Goal: Task Accomplishment & Management: Use online tool/utility

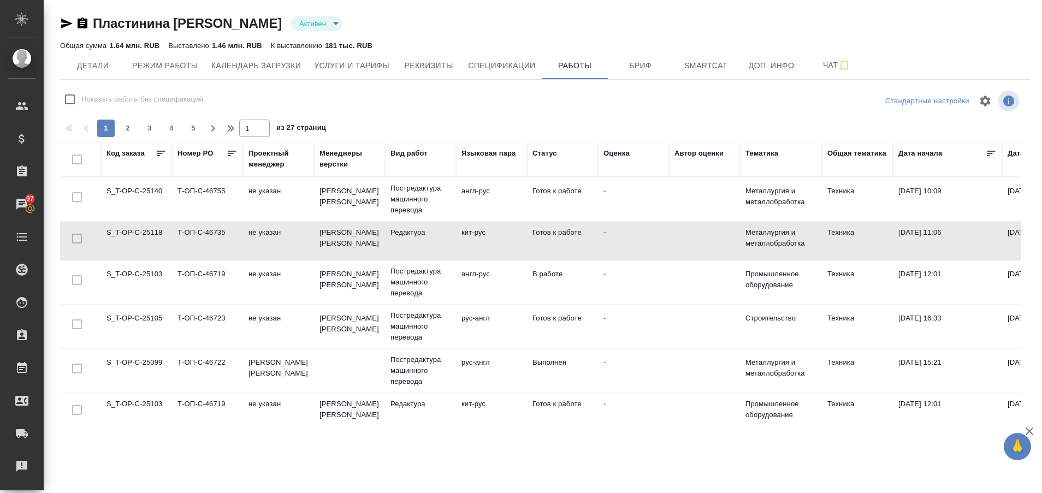
click at [140, 190] on td "S_T-OP-C-25140" at bounding box center [136, 199] width 71 height 38
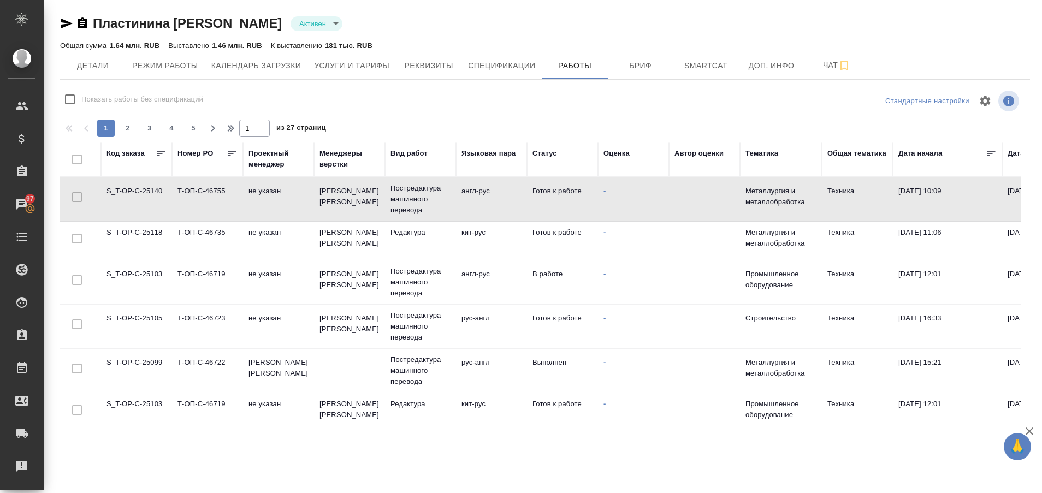
click at [140, 190] on td "S_T-OP-C-25140" at bounding box center [136, 199] width 71 height 38
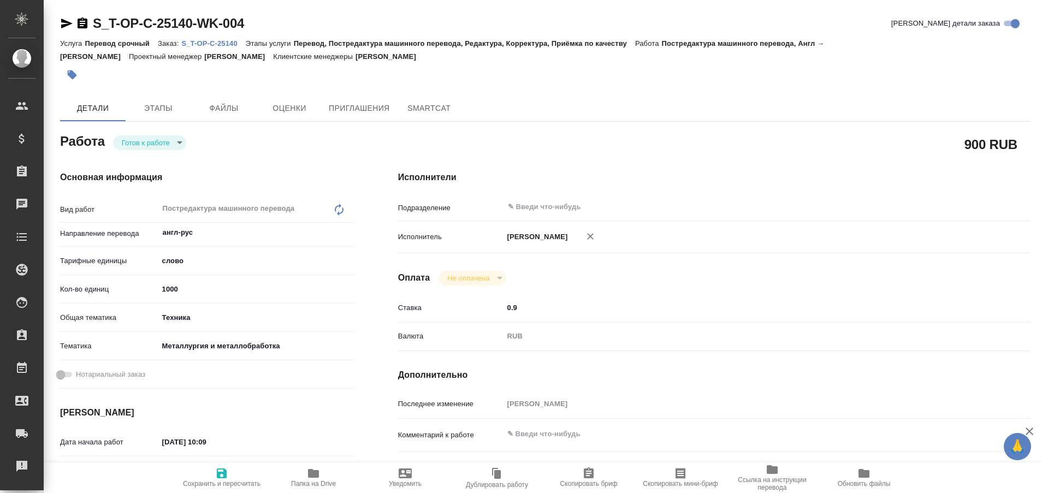
type textarea "x"
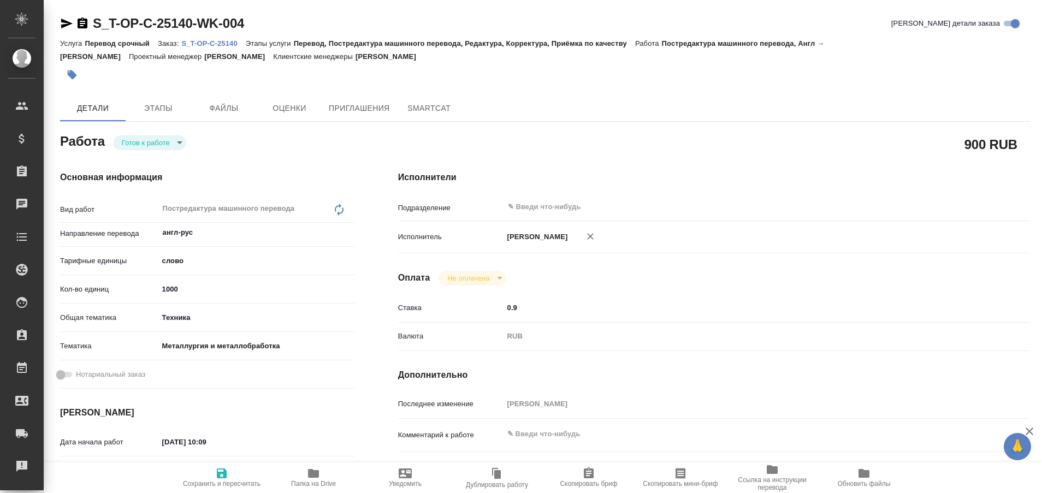
type textarea "x"
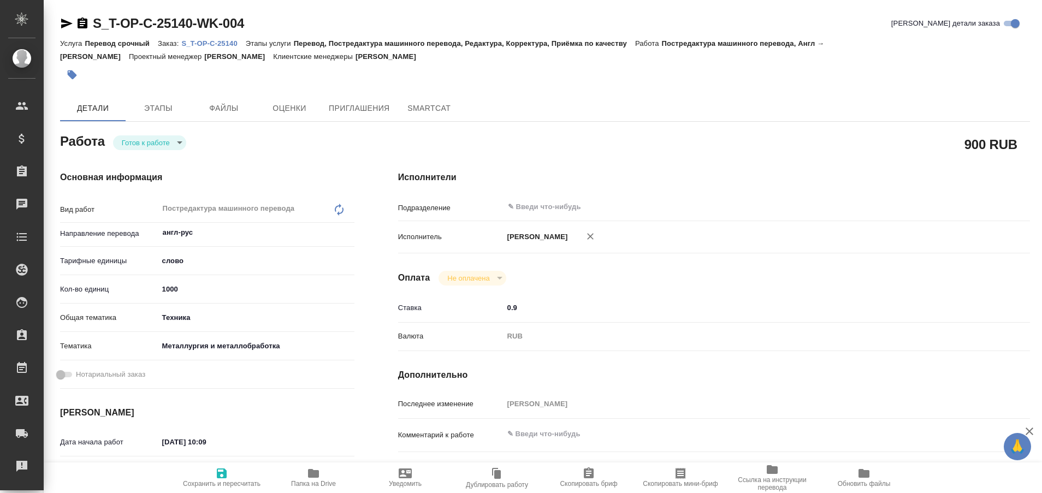
type textarea "x"
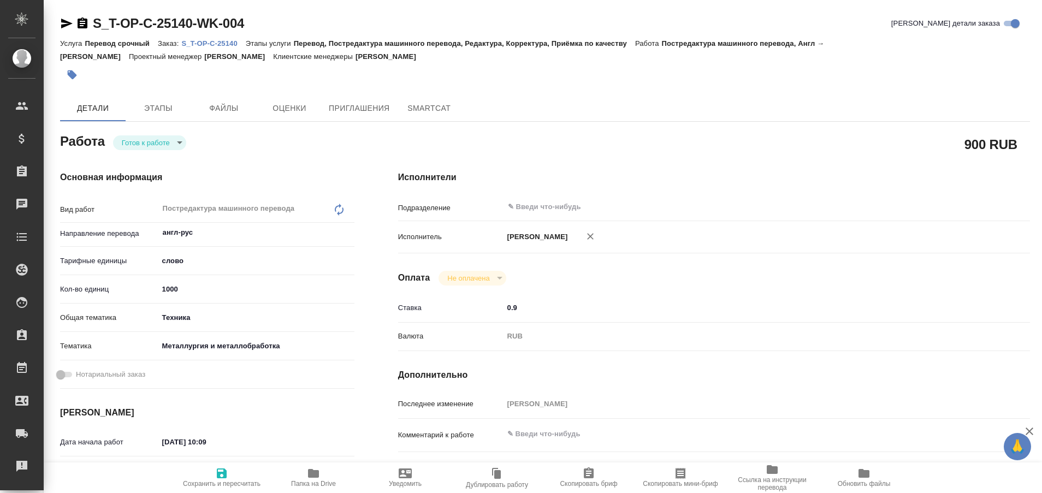
type textarea "x"
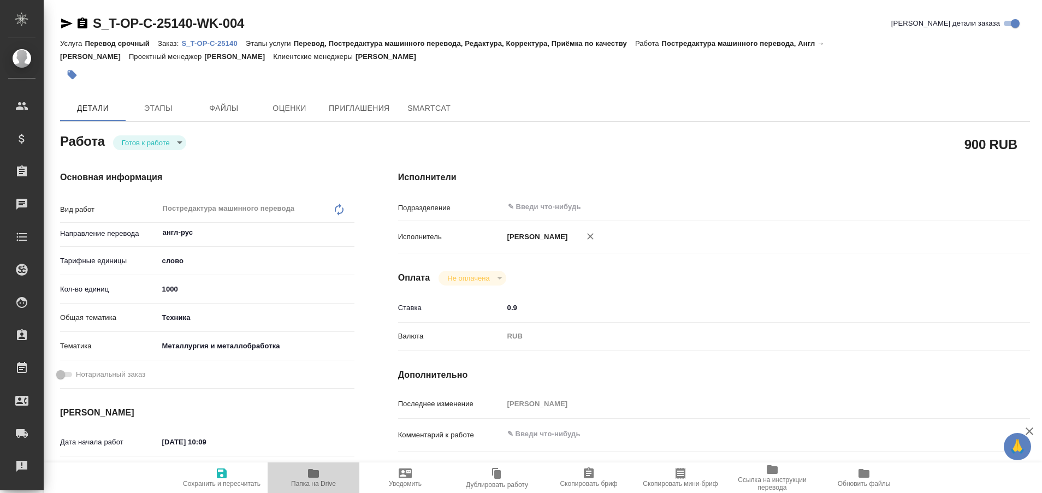
click at [308, 482] on span "Папка на Drive" at bounding box center [313, 484] width 45 height 8
click at [176, 146] on body "🙏 .cls-1 fill:#fff; AWATERA Plastinina Anastasia Клиенты Спецификации Заказы 97…" at bounding box center [521, 246] width 1042 height 493
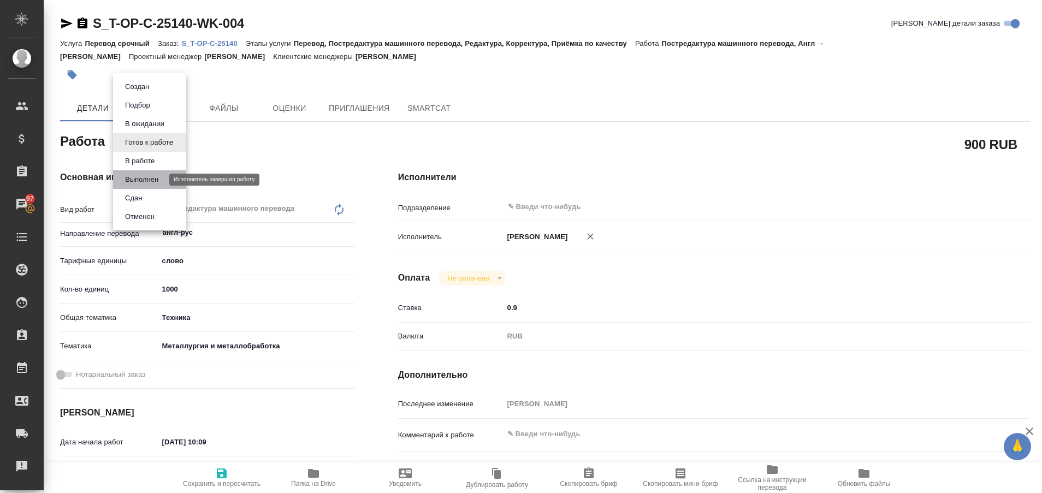
click at [150, 175] on button "Выполнен" at bounding box center [142, 180] width 40 height 12
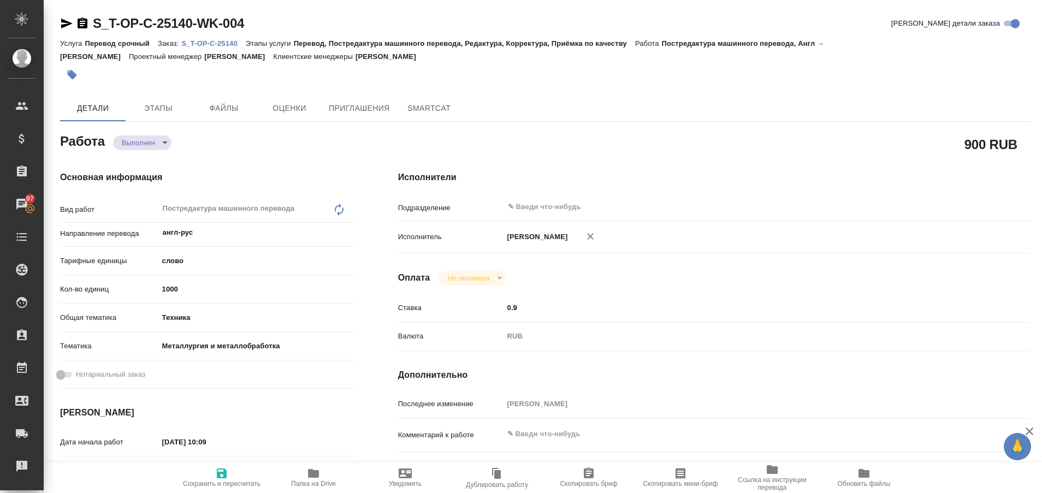
type textarea "x"
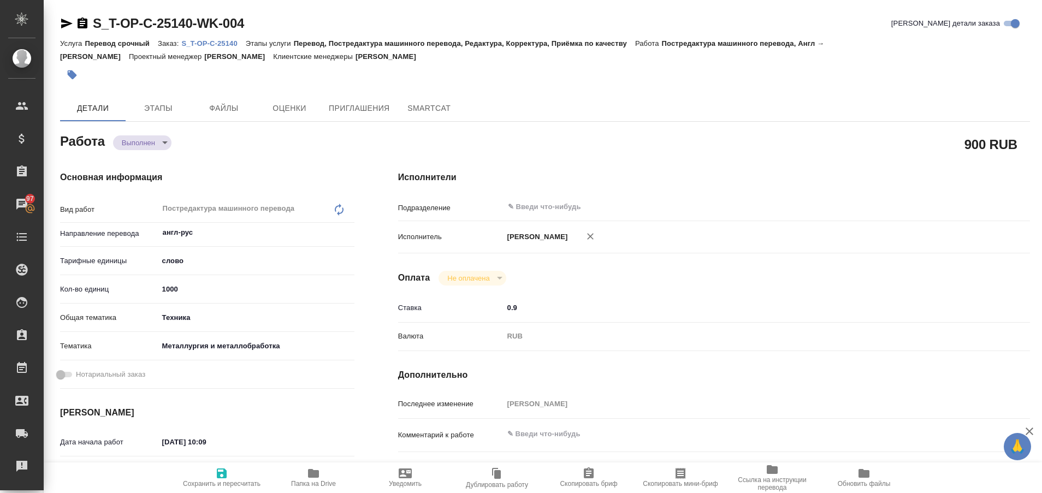
type textarea "x"
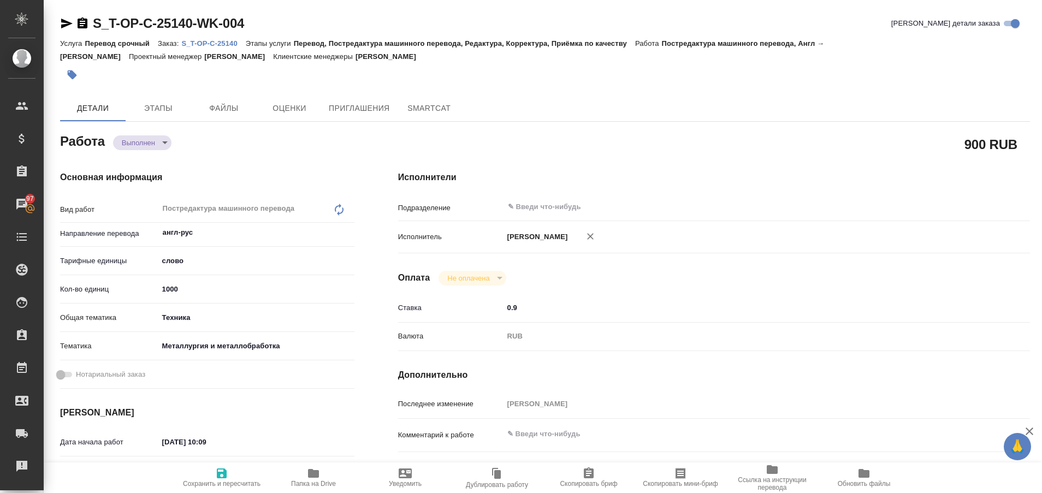
type textarea "x"
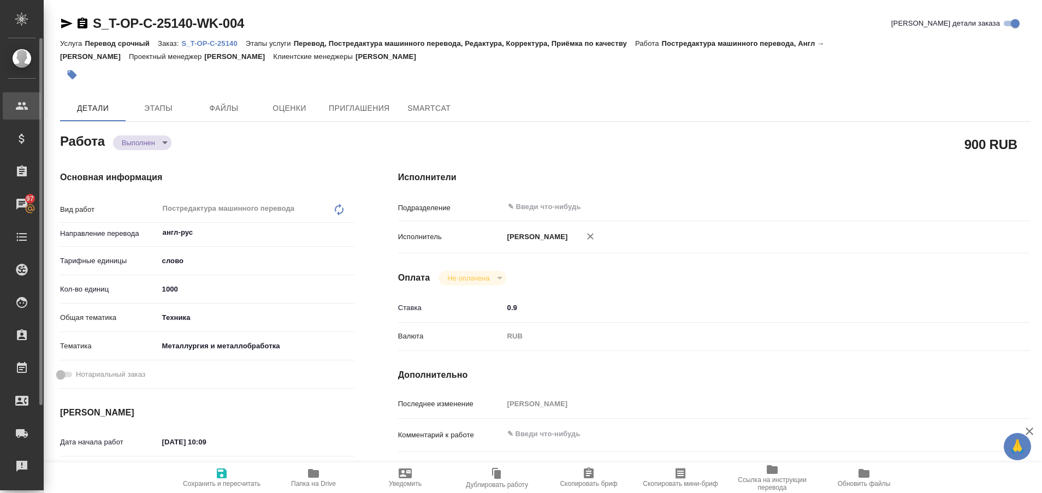
type textarea "x"
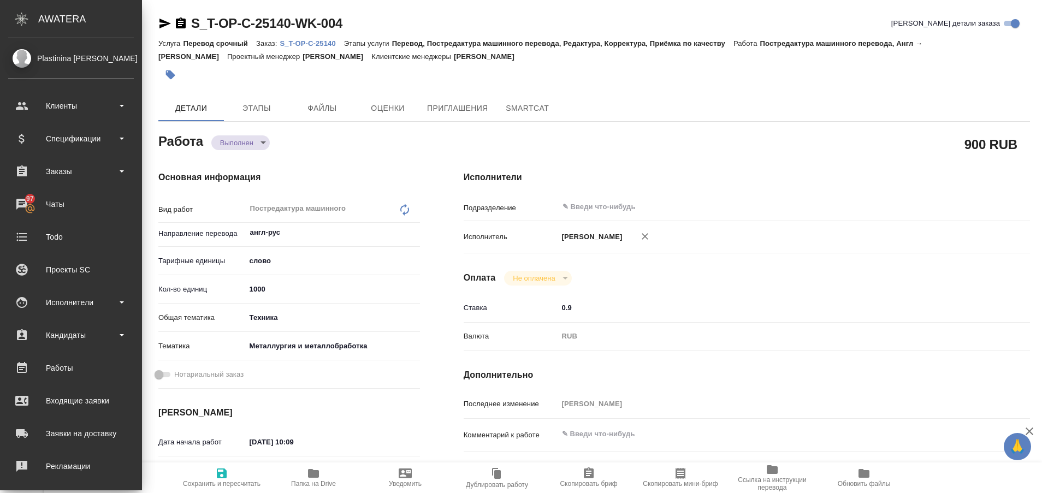
type textarea "x"
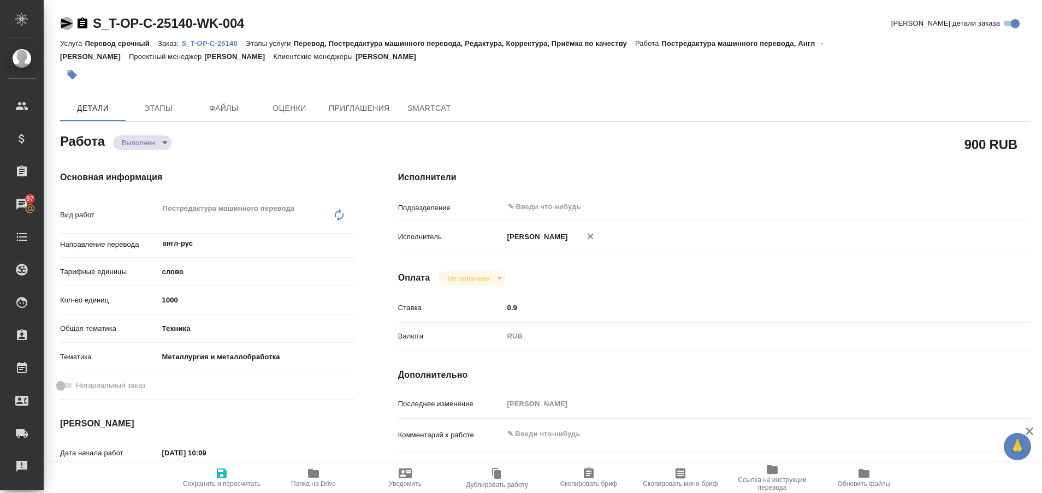
click at [63, 23] on icon "button" at bounding box center [66, 23] width 13 height 13
